Goal: Navigation & Orientation: Find specific page/section

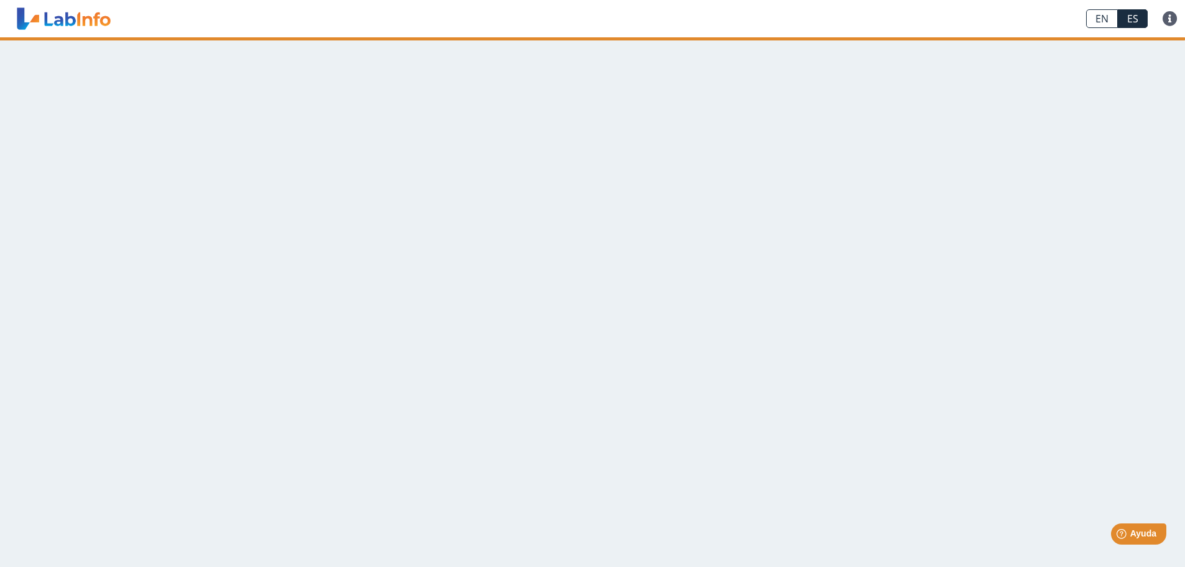
click at [1065, 358] on main at bounding box center [592, 301] width 1185 height 529
click at [1136, 22] on link "ES" at bounding box center [1133, 18] width 30 height 19
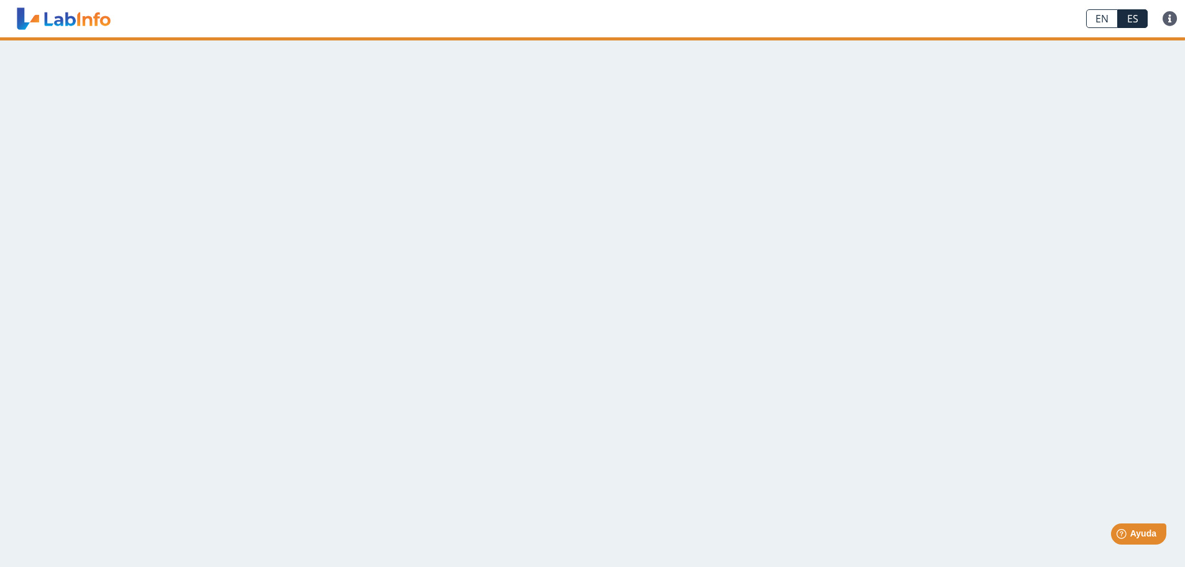
click at [583, 300] on main at bounding box center [592, 301] width 1185 height 529
click at [1133, 19] on link "ES" at bounding box center [1133, 18] width 30 height 19
